Goal: Information Seeking & Learning: Check status

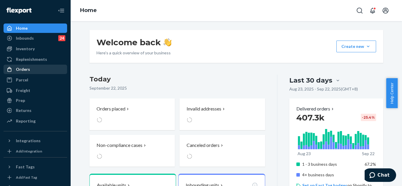
click at [23, 72] on div "Orders" at bounding box center [23, 69] width 14 height 6
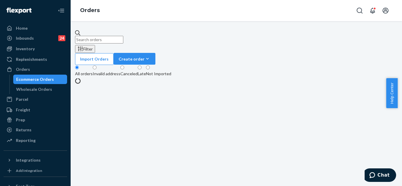
click at [106, 36] on input "text" at bounding box center [99, 40] width 48 height 8
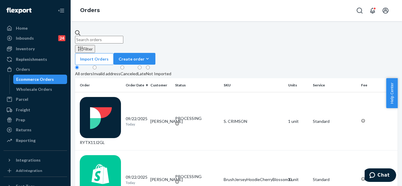
paste input "255207734 Complete"
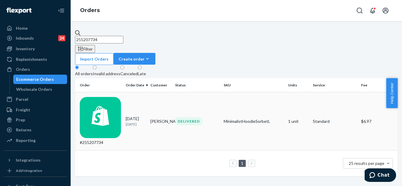
type input "255207734"
click at [173, 94] on td "DELIVERED" at bounding box center [197, 121] width 48 height 58
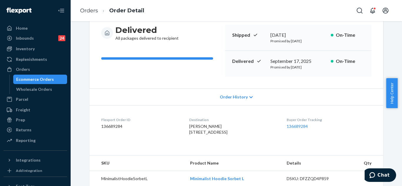
scroll to position [59, 0]
click at [233, 101] on div "Order History" at bounding box center [236, 97] width 294 height 17
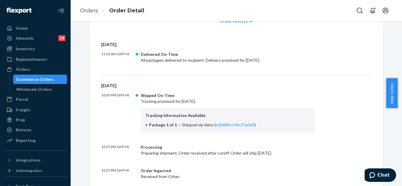
scroll to position [78, 0]
